Goal: Information Seeking & Learning: Learn about a topic

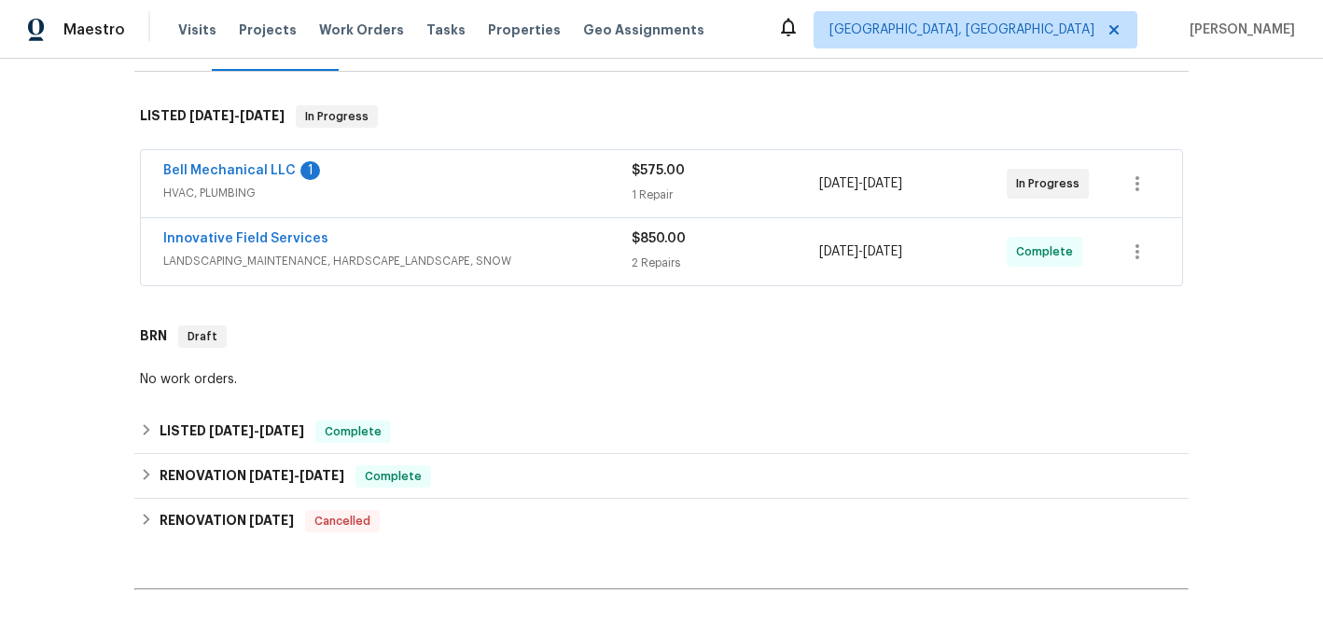
scroll to position [267, 0]
click at [729, 246] on div "$850.00" at bounding box center [725, 238] width 187 height 19
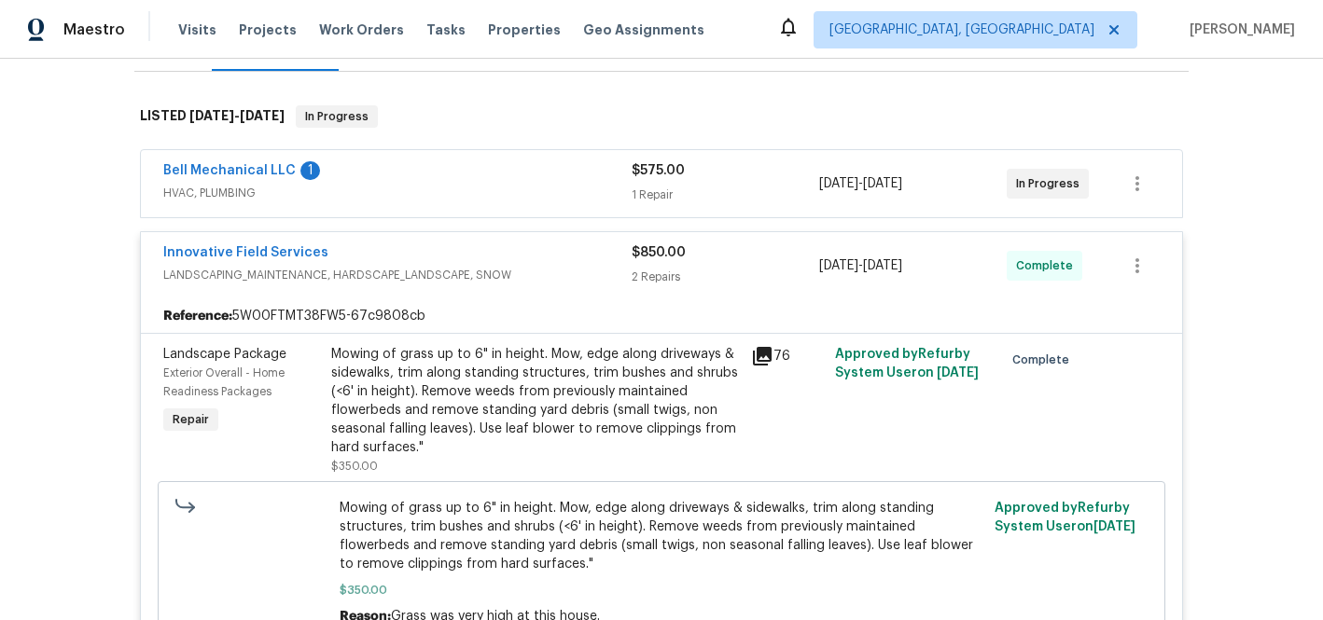
click at [753, 359] on icon at bounding box center [762, 356] width 19 height 19
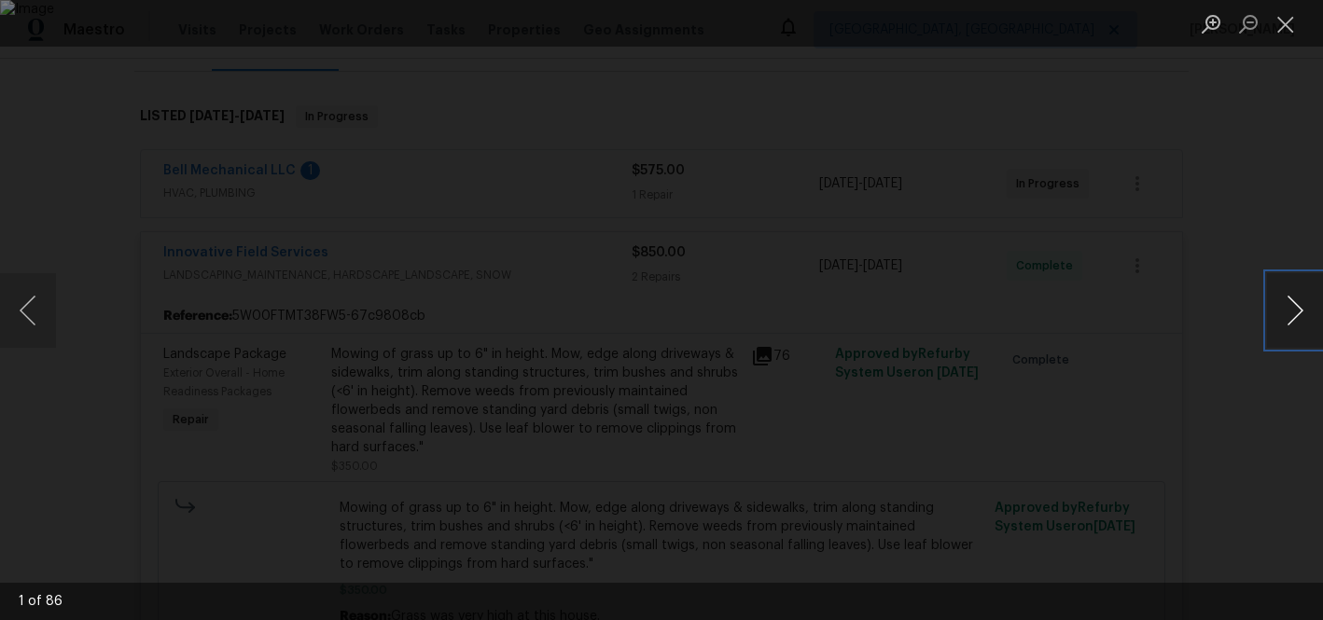
click at [1292, 304] on button "Next image" at bounding box center [1295, 310] width 56 height 75
click at [1294, 304] on button "Next image" at bounding box center [1295, 310] width 56 height 75
click at [1295, 304] on button "Next image" at bounding box center [1295, 310] width 56 height 75
click at [1296, 304] on button "Next image" at bounding box center [1295, 310] width 56 height 75
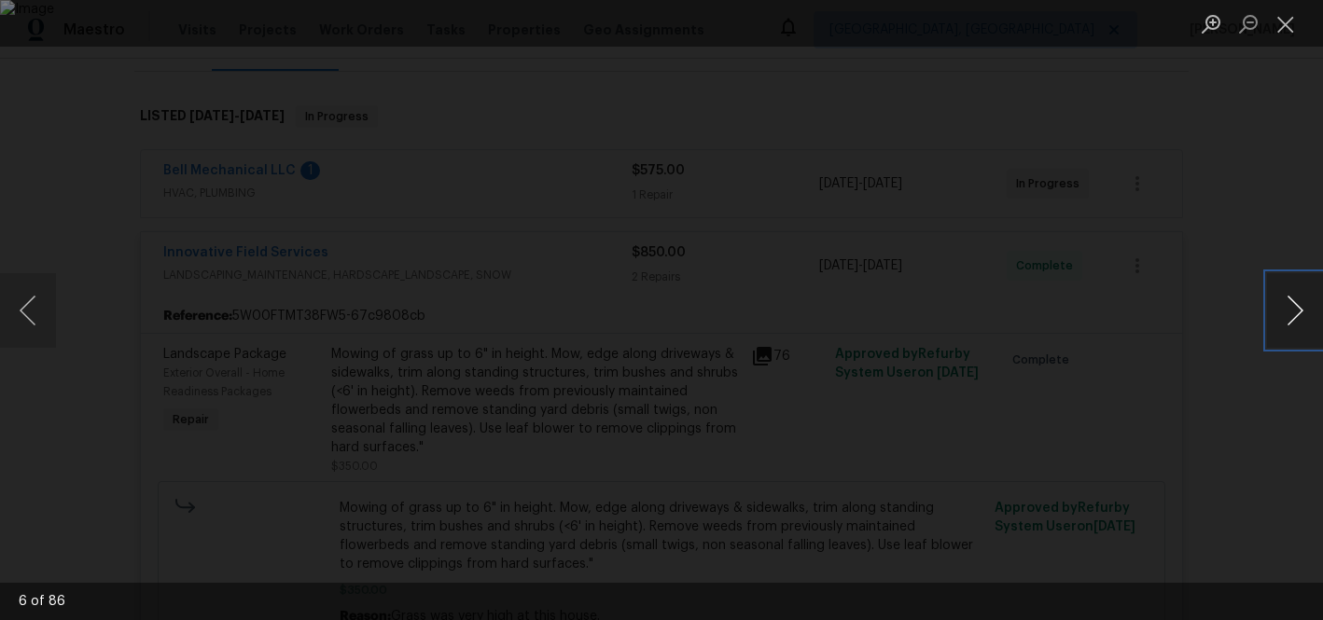
click at [1296, 304] on button "Next image" at bounding box center [1295, 310] width 56 height 75
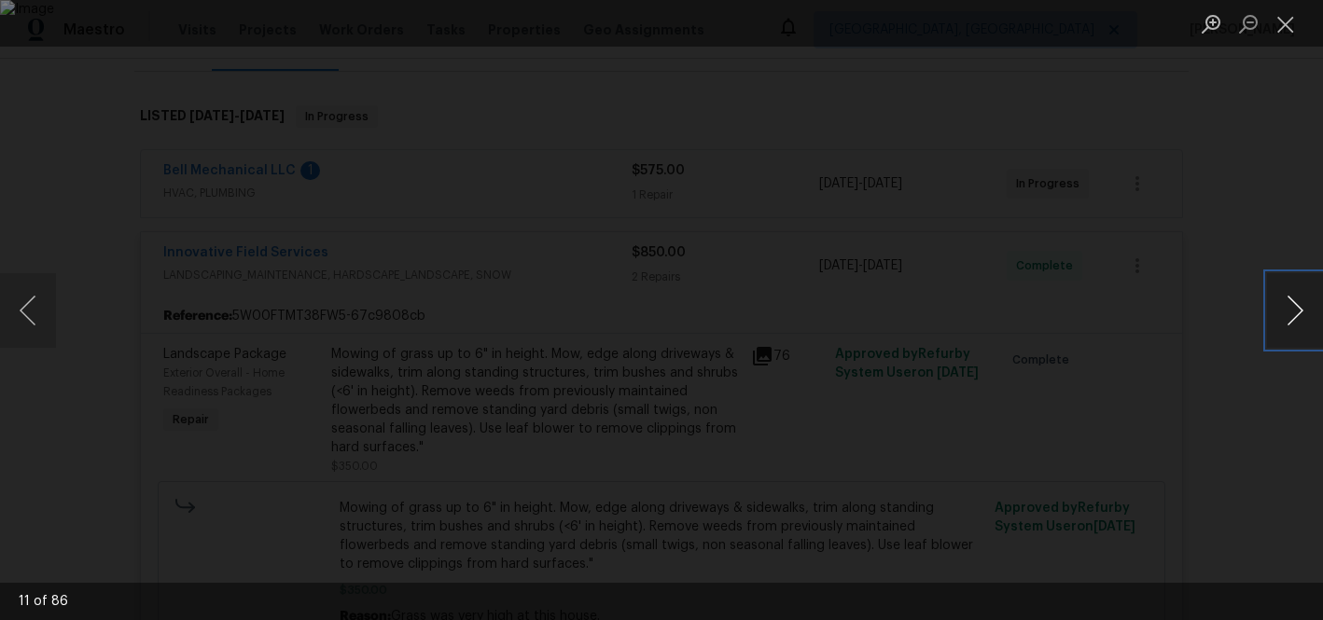
click at [1296, 304] on button "Next image" at bounding box center [1295, 310] width 56 height 75
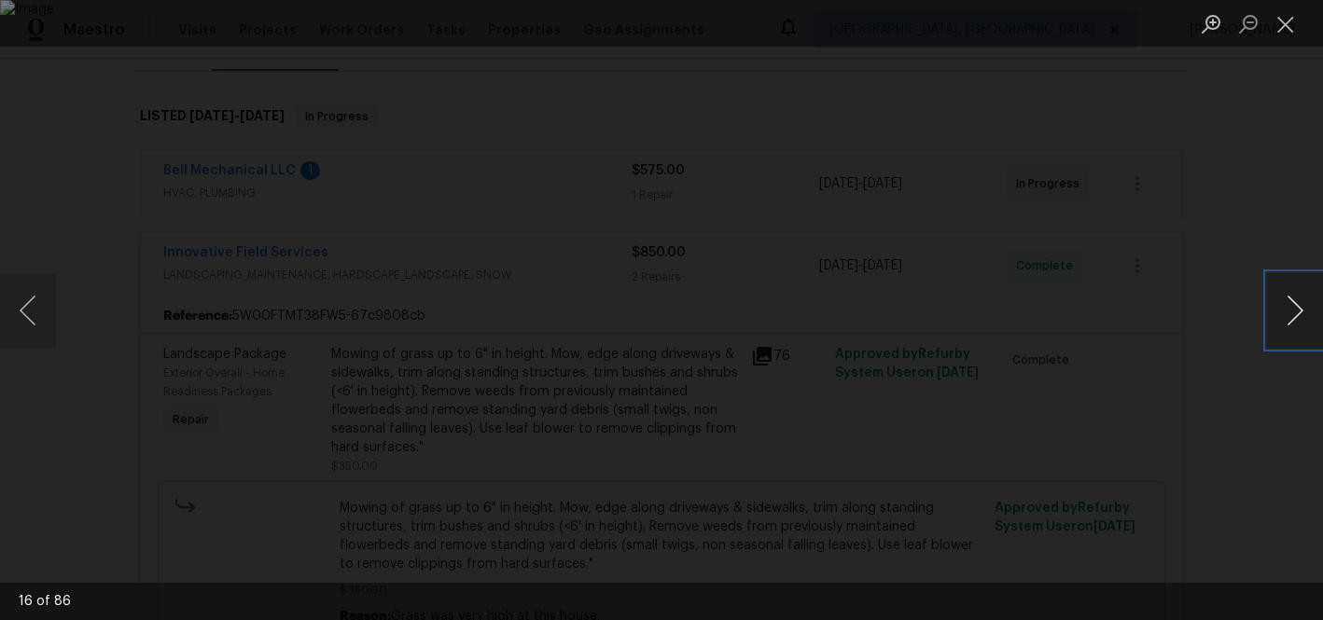
click at [1296, 304] on button "Next image" at bounding box center [1295, 310] width 56 height 75
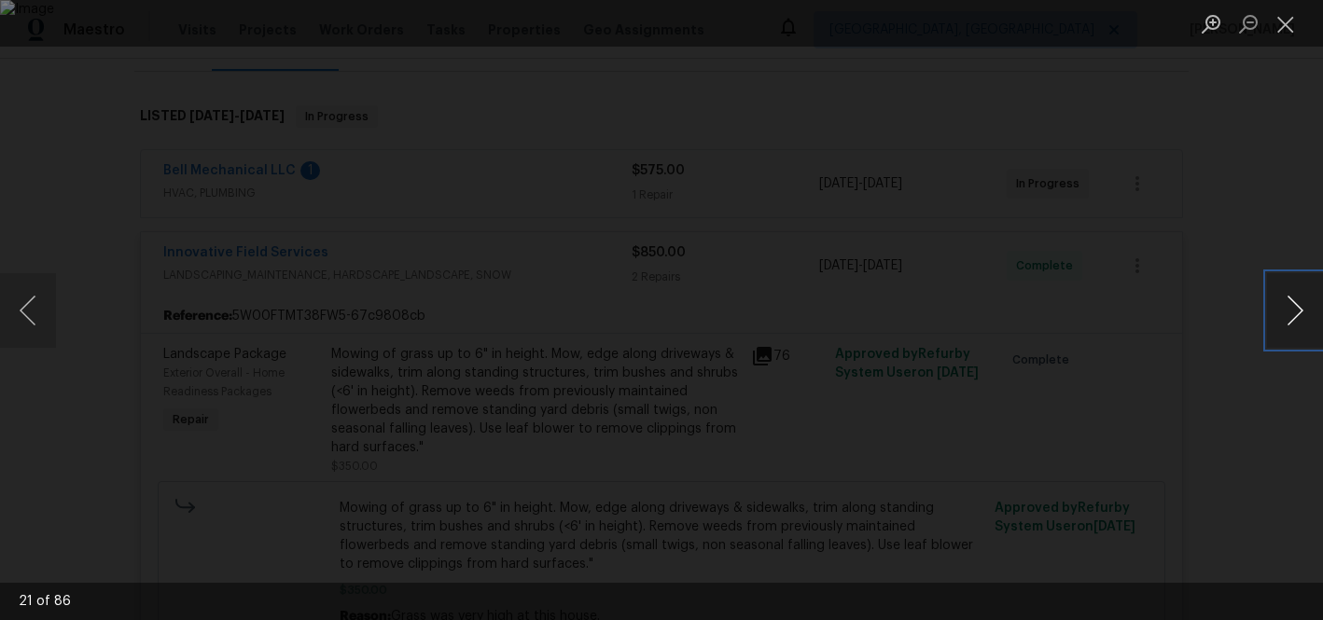
click at [1296, 304] on button "Next image" at bounding box center [1295, 310] width 56 height 75
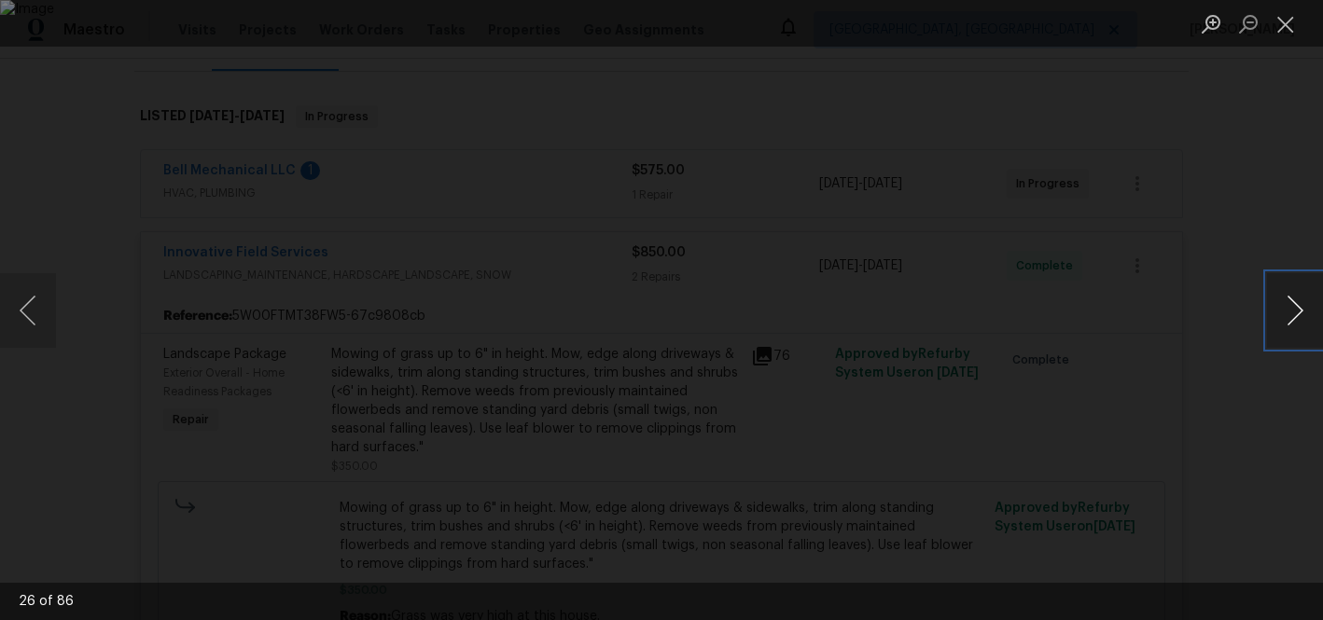
click at [1296, 304] on button "Next image" at bounding box center [1295, 310] width 56 height 75
click at [1297, 304] on button "Next image" at bounding box center [1295, 310] width 56 height 75
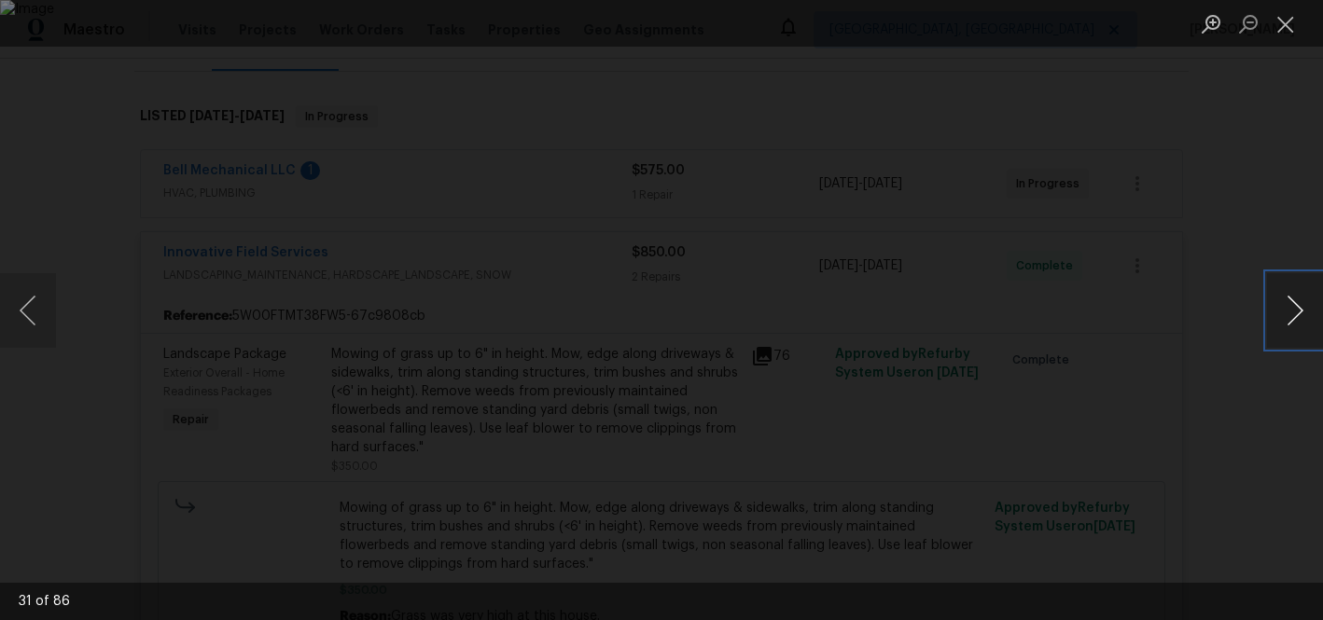
click at [1297, 304] on button "Next image" at bounding box center [1295, 310] width 56 height 75
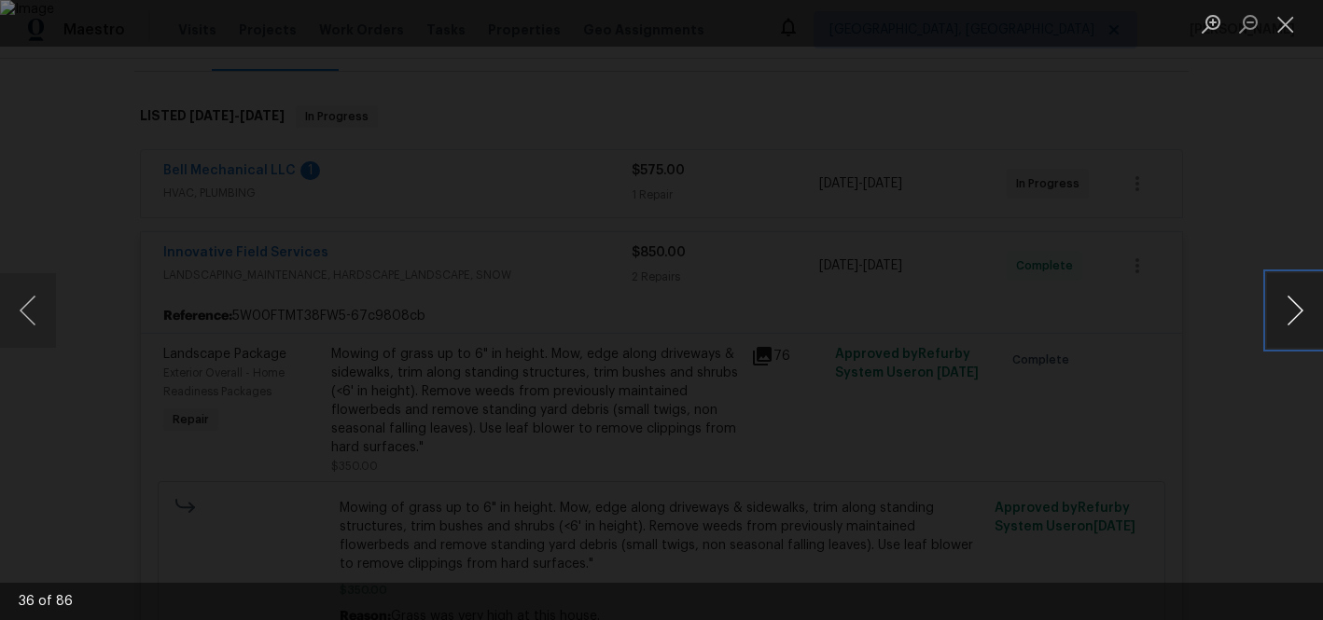
click at [1297, 304] on button "Next image" at bounding box center [1295, 310] width 56 height 75
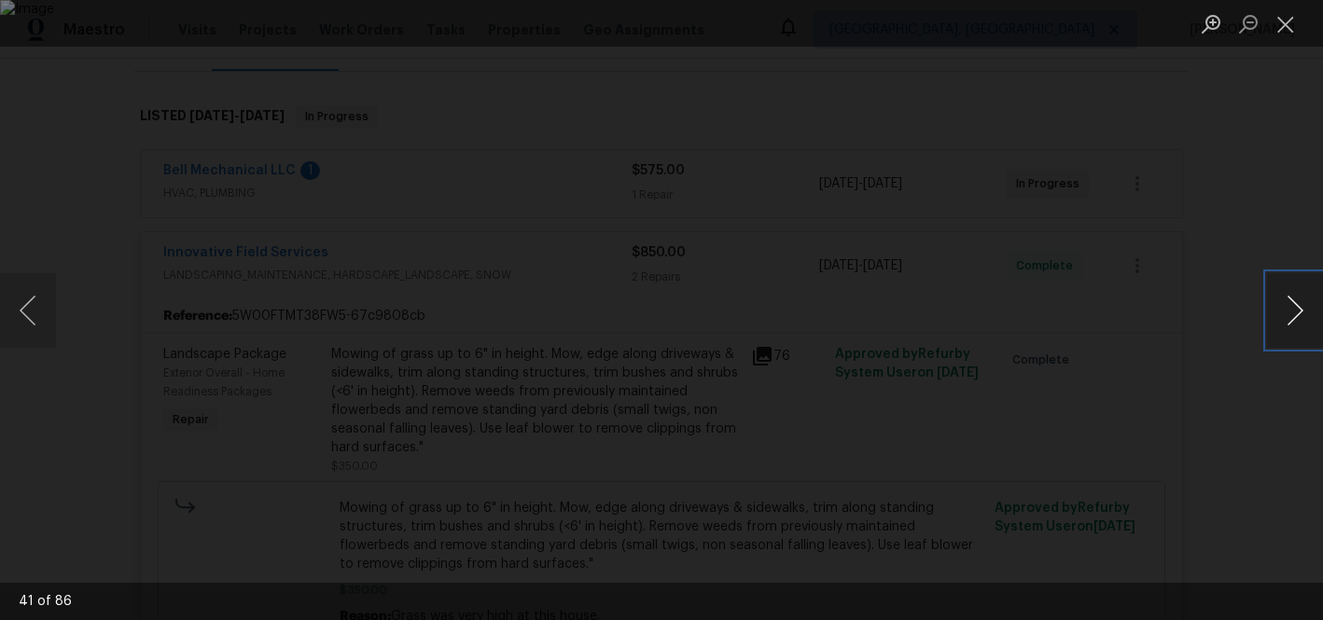
click at [1297, 304] on button "Next image" at bounding box center [1295, 310] width 56 height 75
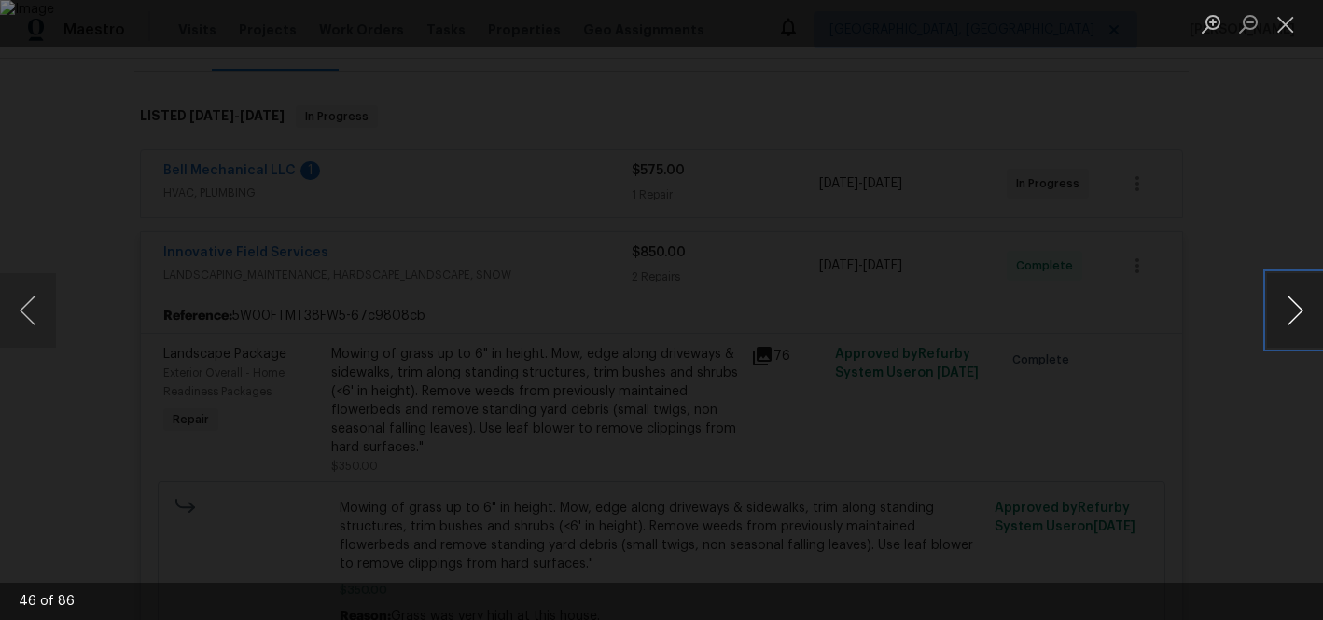
click at [1297, 304] on button "Next image" at bounding box center [1295, 310] width 56 height 75
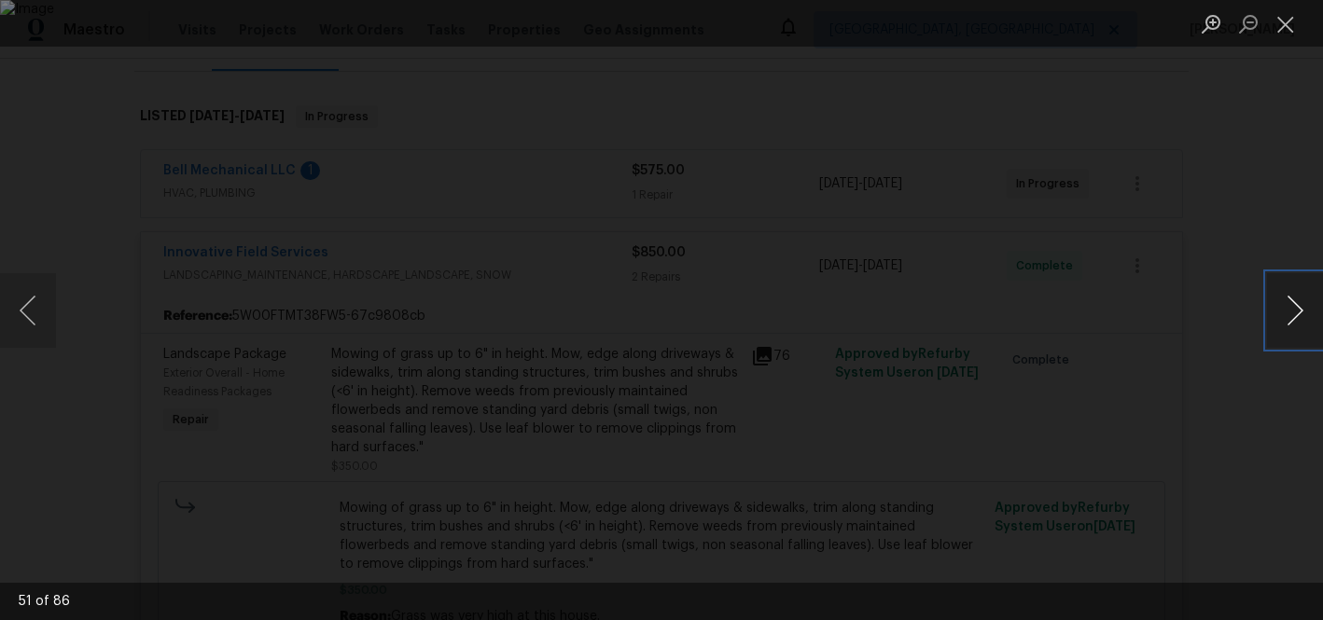
click at [1297, 304] on button "Next image" at bounding box center [1295, 310] width 56 height 75
click at [1298, 304] on button "Next image" at bounding box center [1295, 310] width 56 height 75
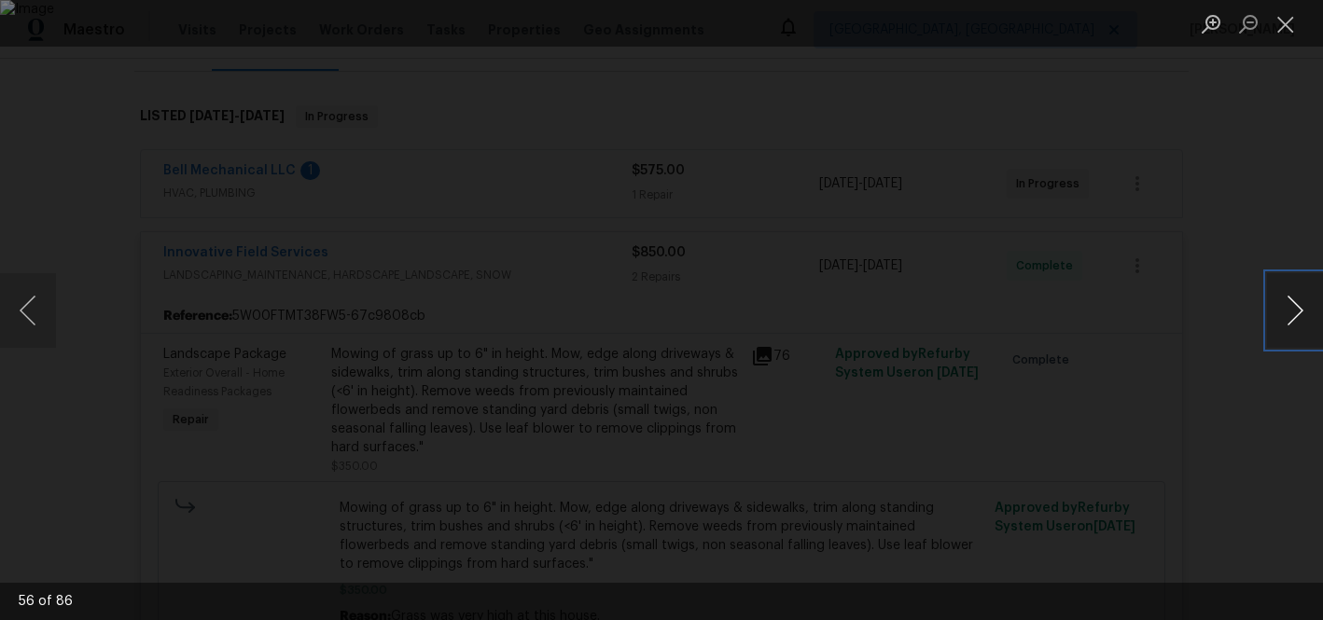
click at [1299, 304] on button "Next image" at bounding box center [1295, 310] width 56 height 75
click at [1300, 304] on button "Next image" at bounding box center [1295, 310] width 56 height 75
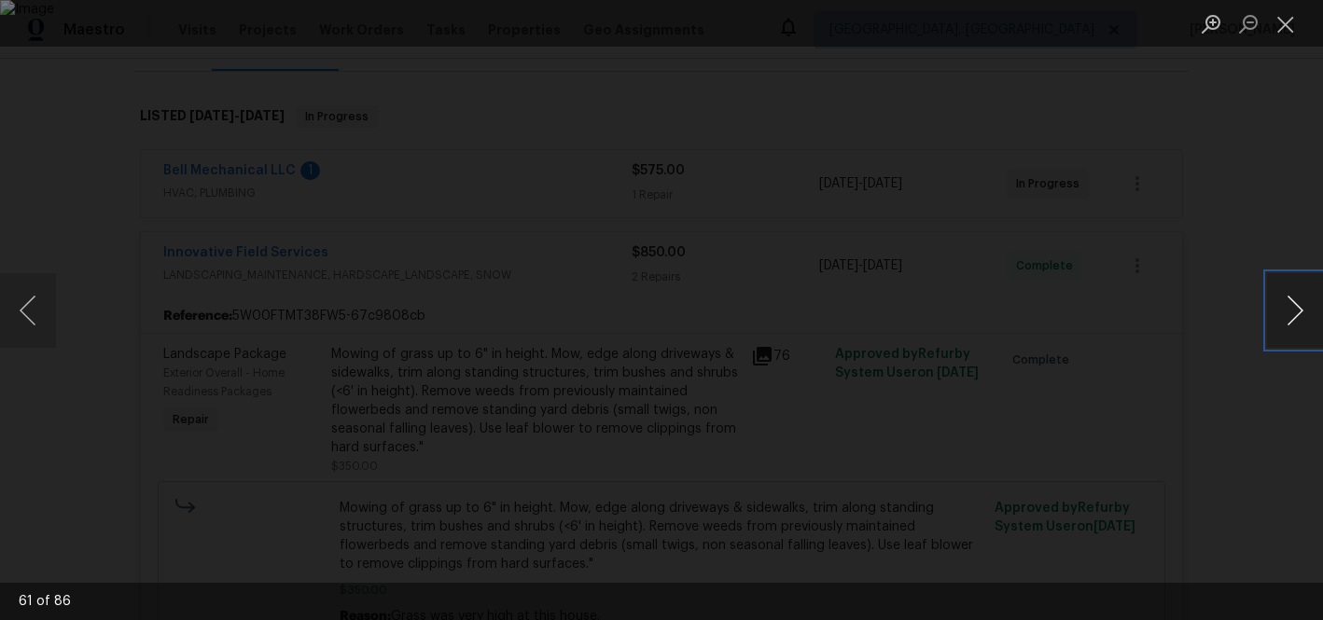
click at [1300, 304] on button "Next image" at bounding box center [1295, 310] width 56 height 75
click at [1301, 304] on button "Next image" at bounding box center [1295, 310] width 56 height 75
click at [1302, 304] on button "Next image" at bounding box center [1295, 310] width 56 height 75
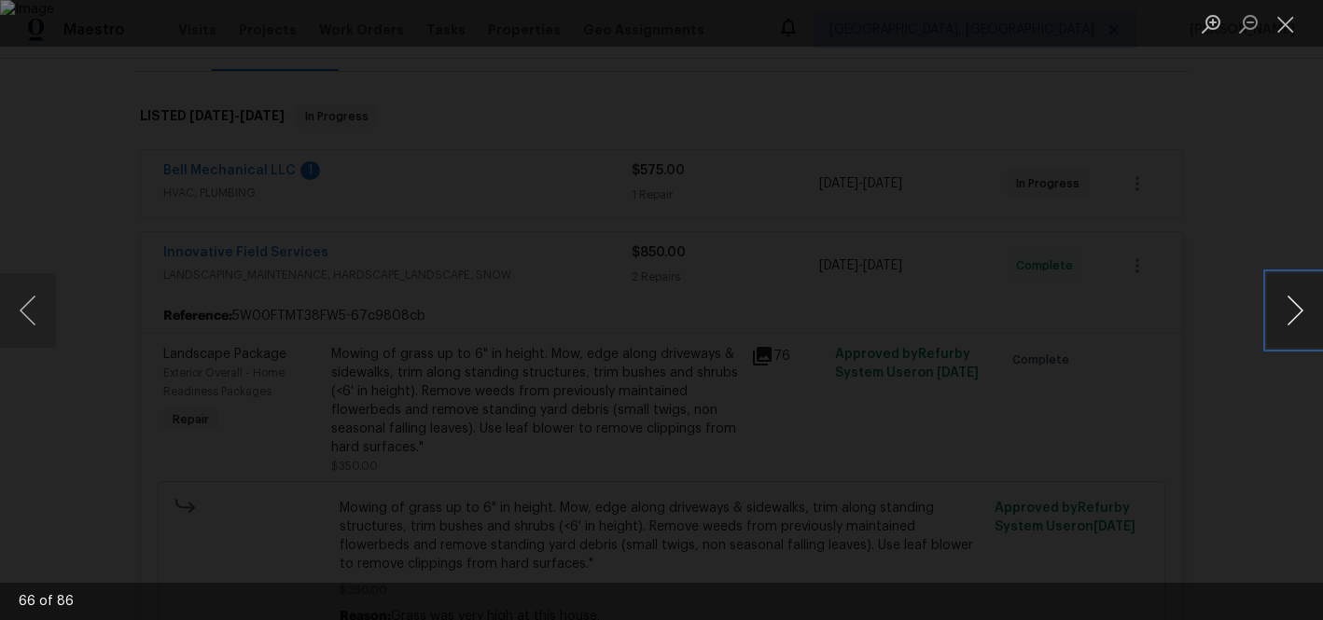
click at [1302, 304] on button "Next image" at bounding box center [1295, 310] width 56 height 75
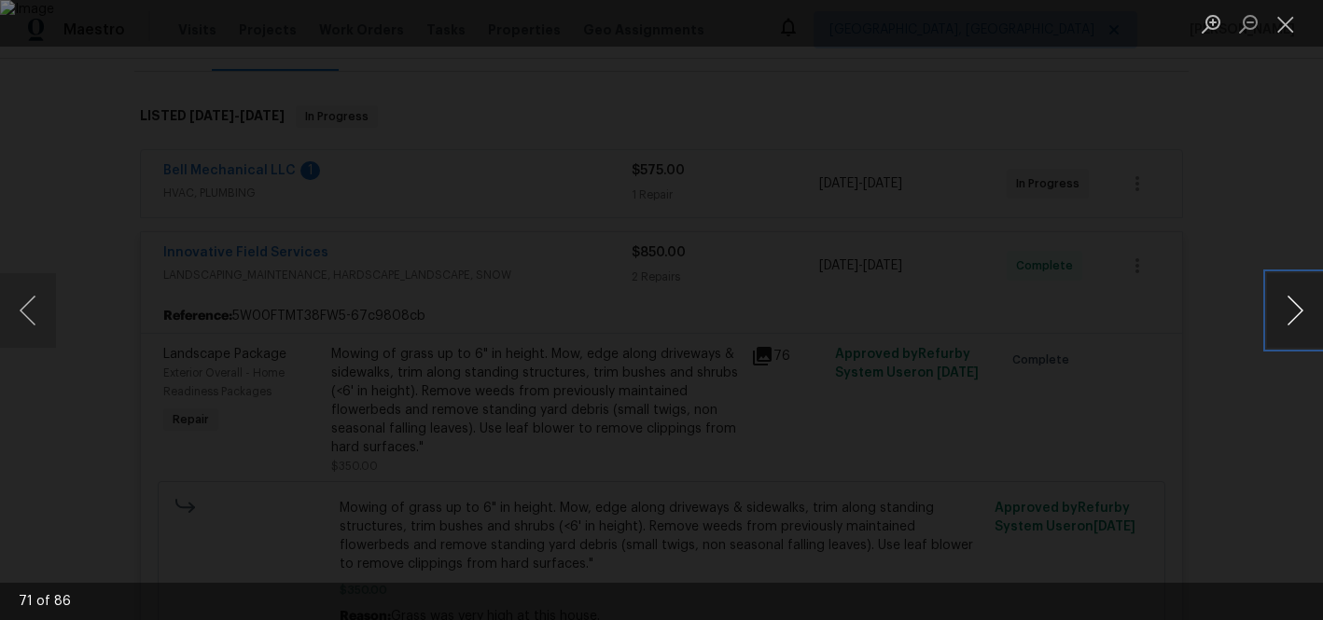
click at [1302, 304] on button "Next image" at bounding box center [1295, 310] width 56 height 75
click at [1303, 304] on button "Next image" at bounding box center [1295, 310] width 56 height 75
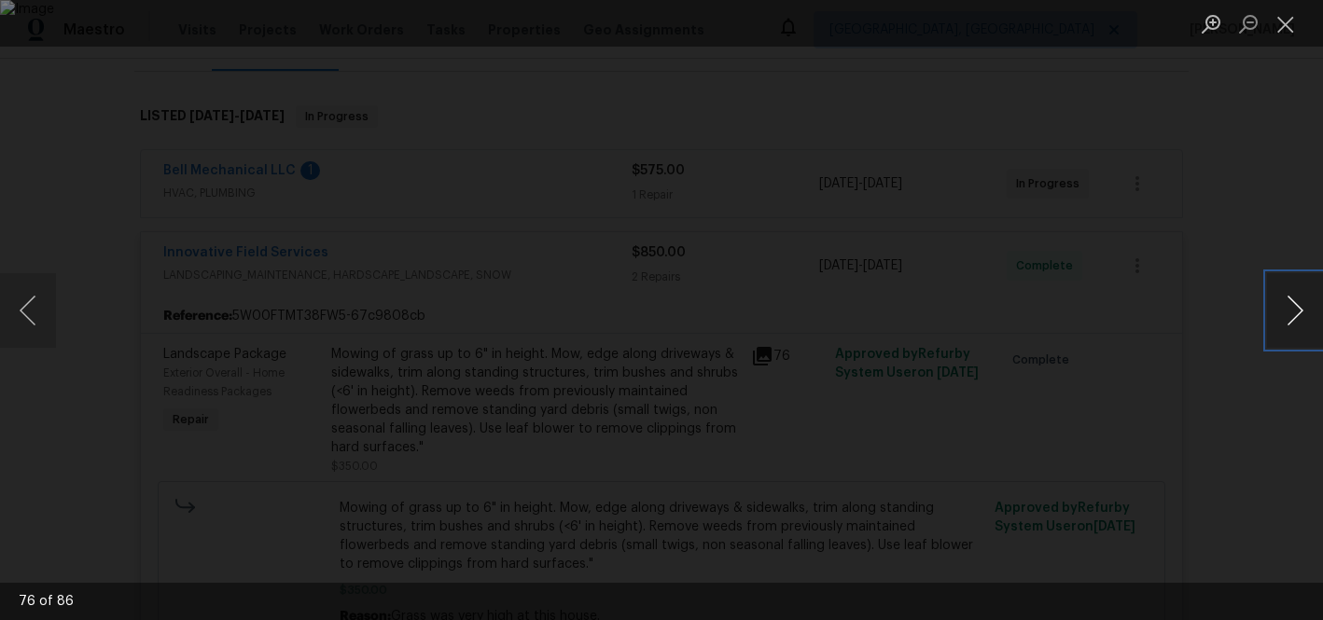
click at [1303, 304] on button "Next image" at bounding box center [1295, 310] width 56 height 75
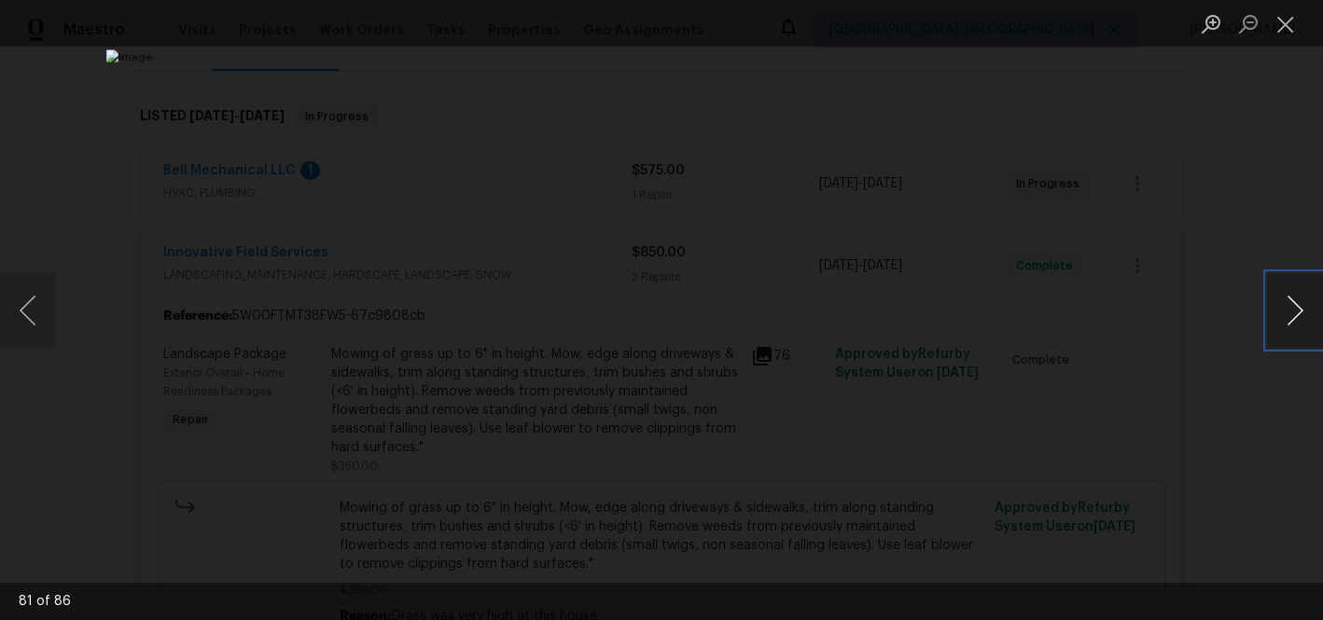
click at [1303, 304] on button "Next image" at bounding box center [1295, 310] width 56 height 75
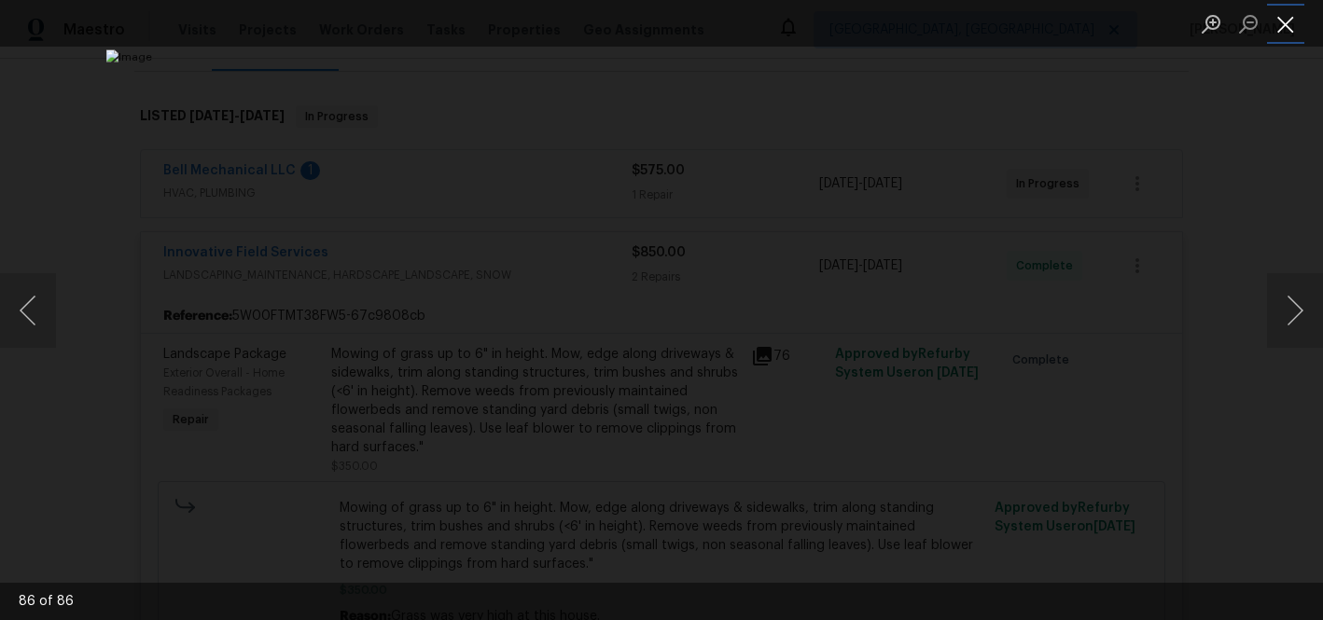
click at [1288, 17] on button "Close lightbox" at bounding box center [1285, 23] width 37 height 33
